Goal: Find contact information: Find contact information

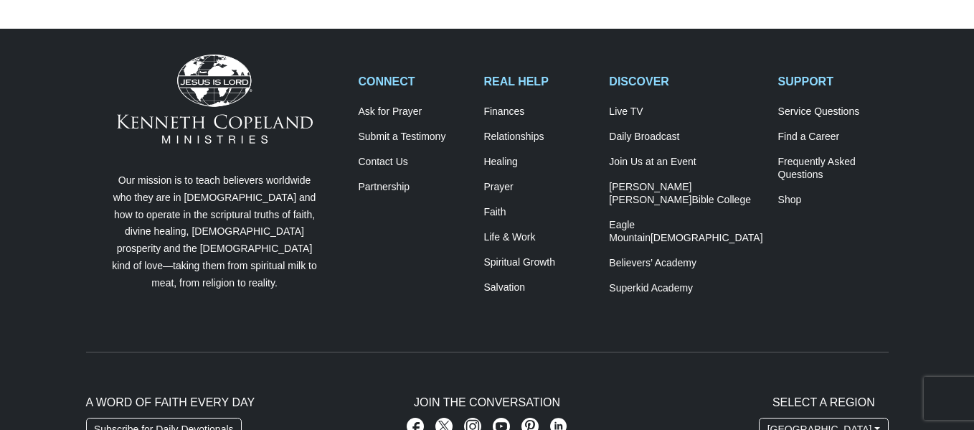
scroll to position [2258, 0]
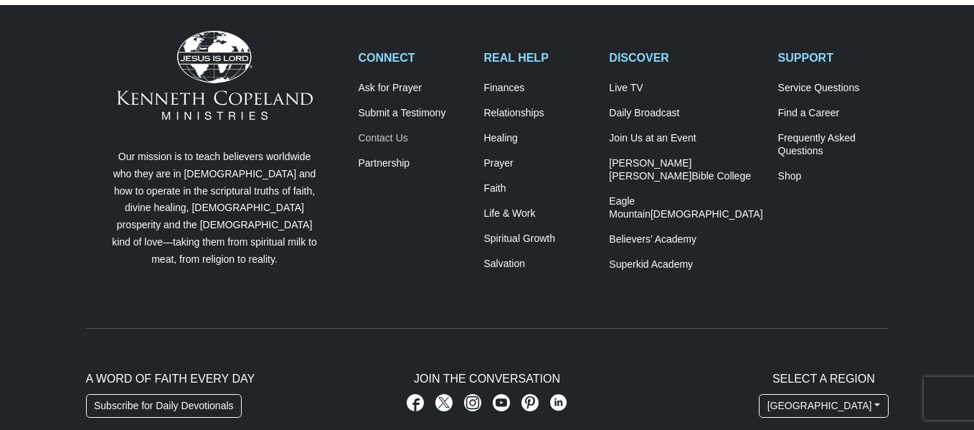
click at [382, 132] on link "Contact Us" at bounding box center [414, 138] width 110 height 13
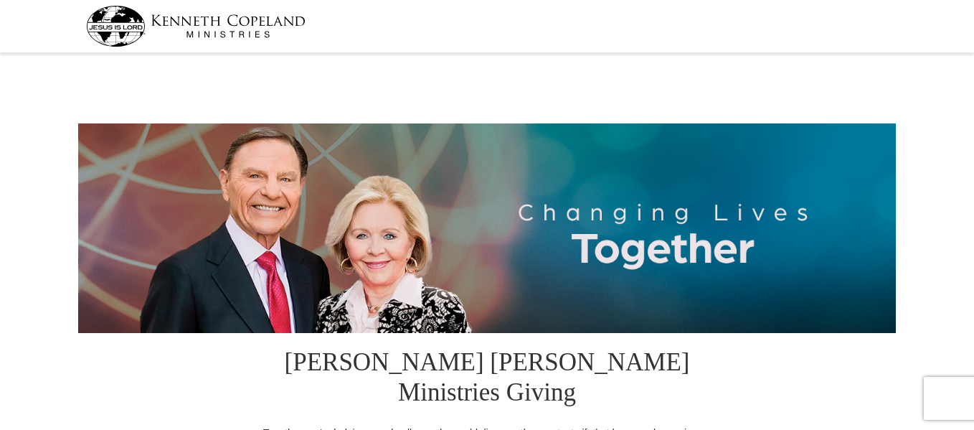
select select "PA"
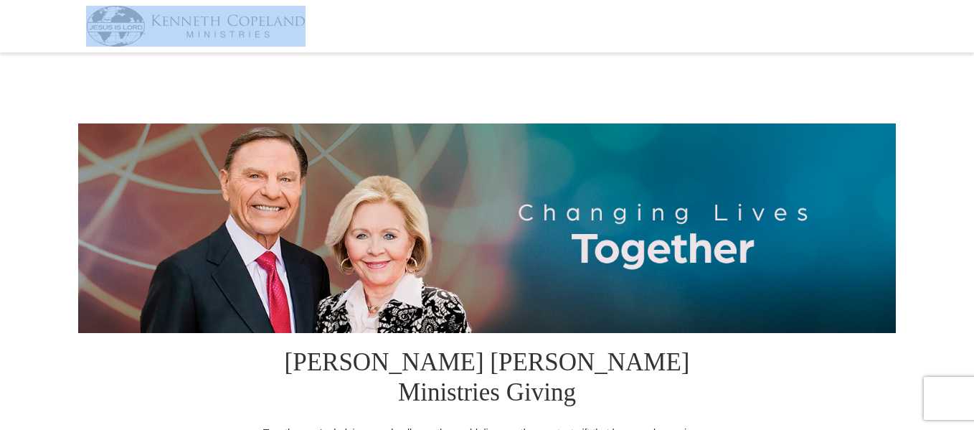
drag, startPoint x: 974, startPoint y: 25, endPoint x: 974, endPoint y: 48, distance: 23.0
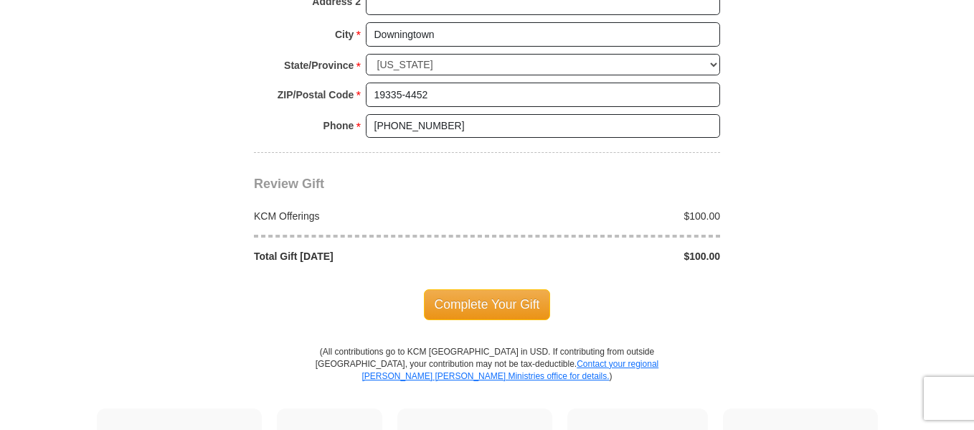
scroll to position [1267, 0]
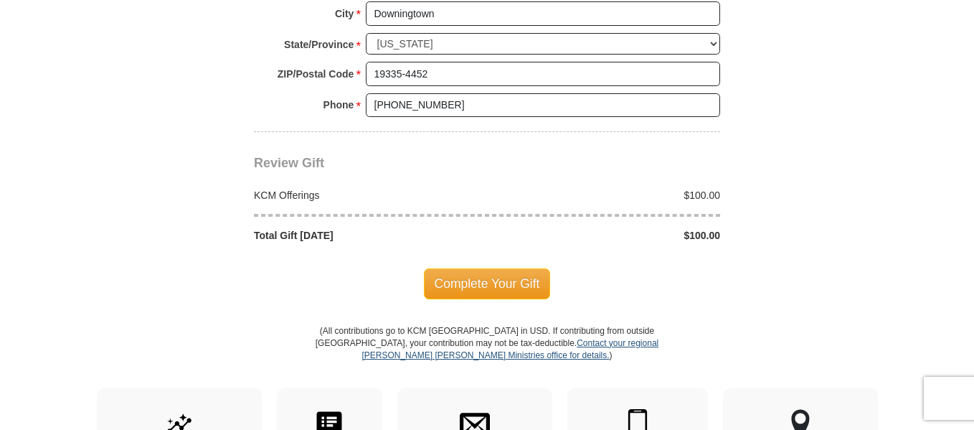
click at [595, 338] on link "Contact your regional [PERSON_NAME] [PERSON_NAME] Ministries office for details." at bounding box center [510, 349] width 297 height 22
